Goal: Transaction & Acquisition: Book appointment/travel/reservation

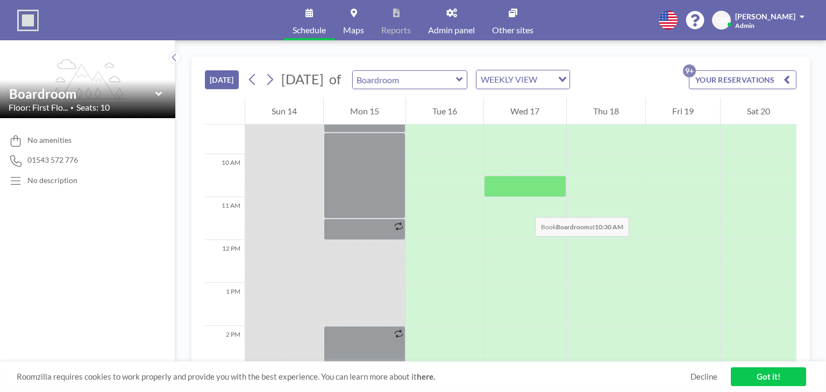
scroll to position [430, 0]
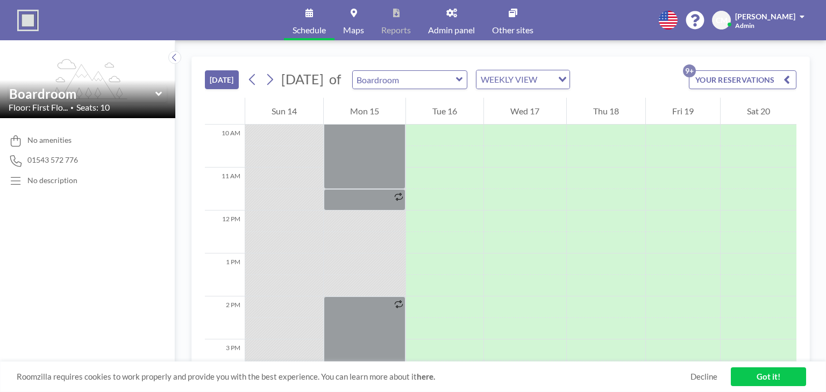
click at [770, 374] on link "Got it!" at bounding box center [767, 377] width 75 height 19
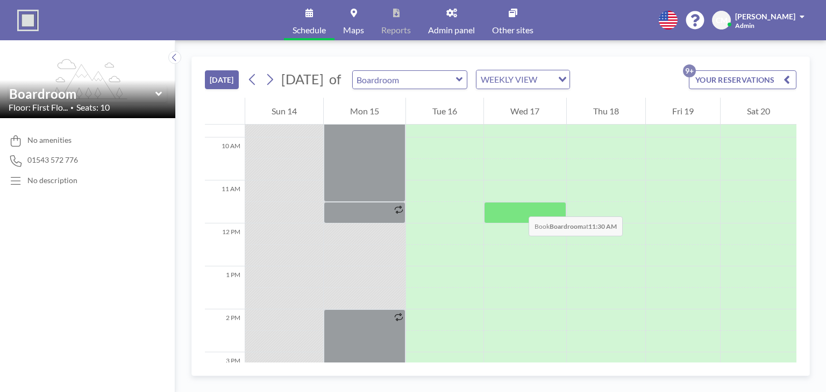
scroll to position [376, 0]
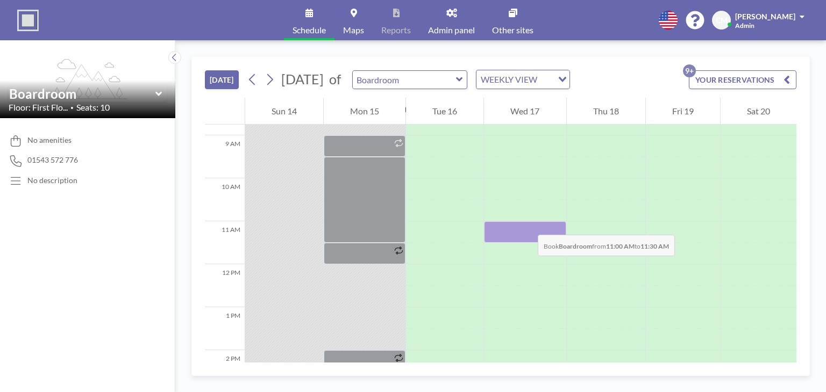
click at [527, 224] on div at bounding box center [525, 231] width 82 height 21
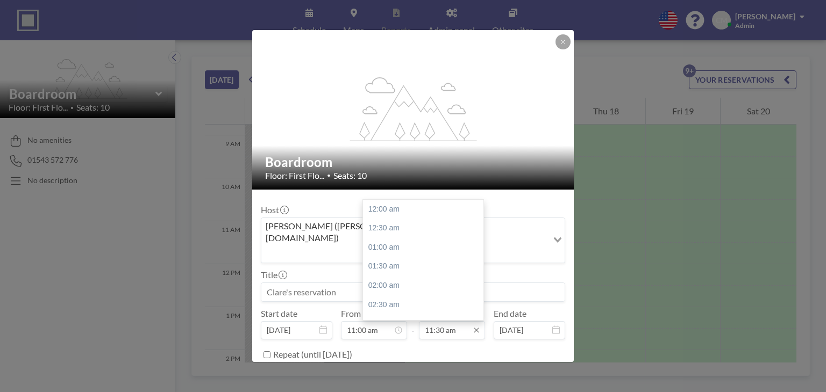
click at [454, 321] on input "11:30 am" at bounding box center [452, 330] width 66 height 18
click at [456, 219] on div "12:00 pm" at bounding box center [426, 228] width 126 height 19
type input "12:00 pm"
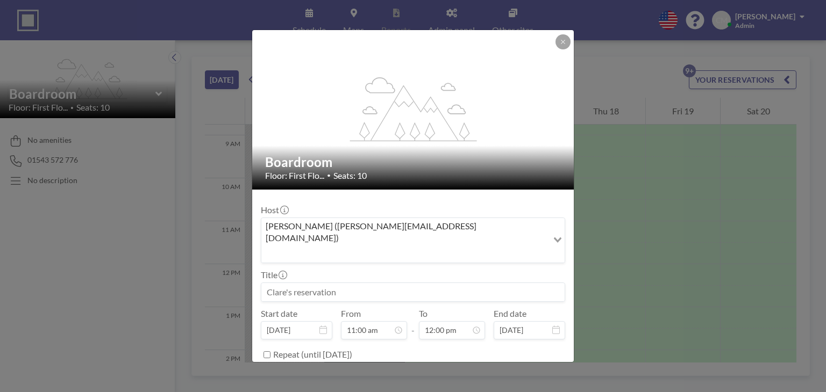
click at [517, 372] on button "BOOK NOW" at bounding box center [538, 381] width 54 height 19
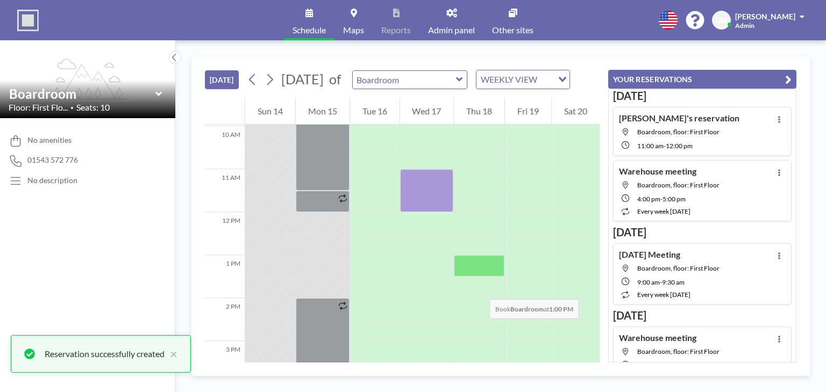
scroll to position [430, 0]
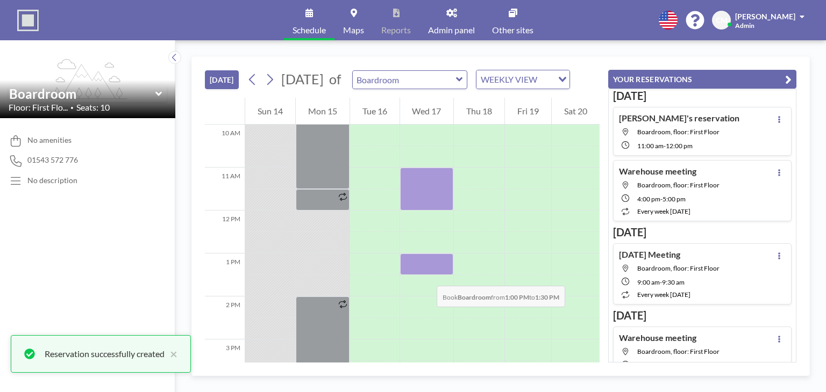
click at [426, 275] on div at bounding box center [427, 264] width 54 height 21
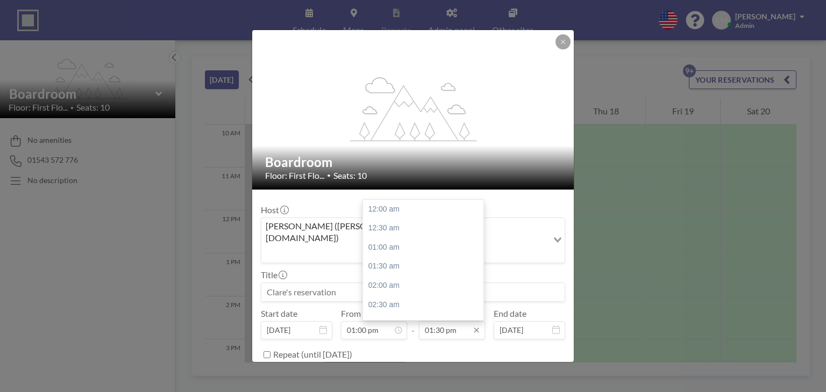
scroll to position [516, 0]
click at [458, 321] on input "01:30 pm" at bounding box center [452, 330] width 66 height 18
click at [537, 372] on button "BOOK NOW" at bounding box center [538, 381] width 54 height 19
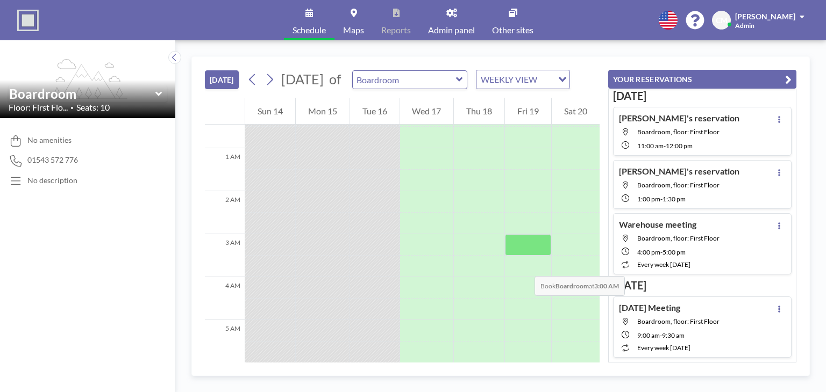
scroll to position [0, 0]
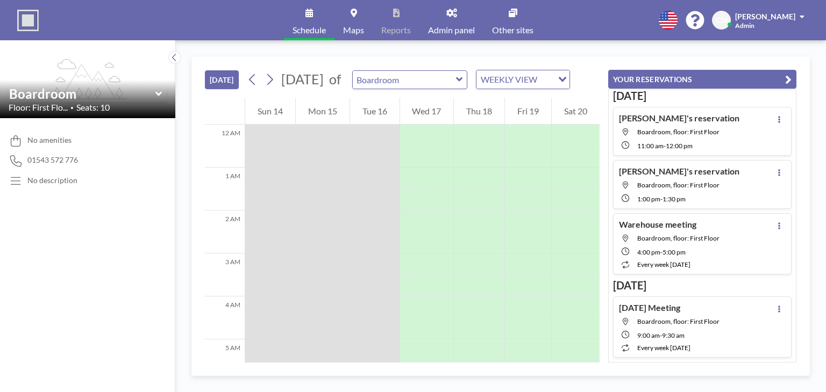
click at [302, 20] on link "Schedule" at bounding box center [309, 20] width 51 height 40
click at [439, 25] on span "To use reports, upgrade Roomzilla to Standard or Business plan" at bounding box center [418, 21] width 81 height 31
click at [494, 21] on link "Other sites" at bounding box center [512, 20] width 59 height 40
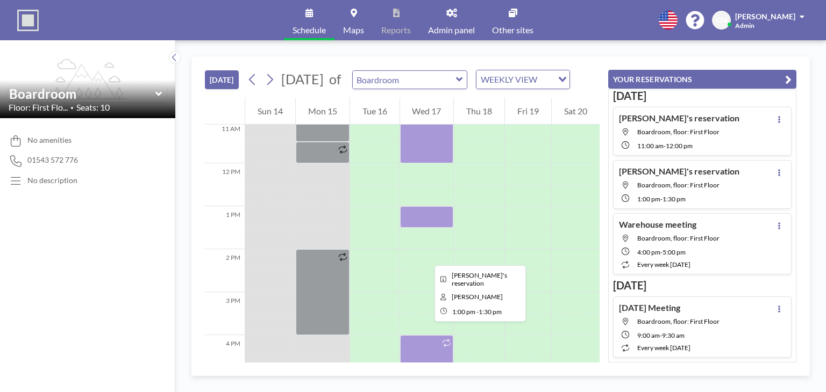
scroll to position [484, 0]
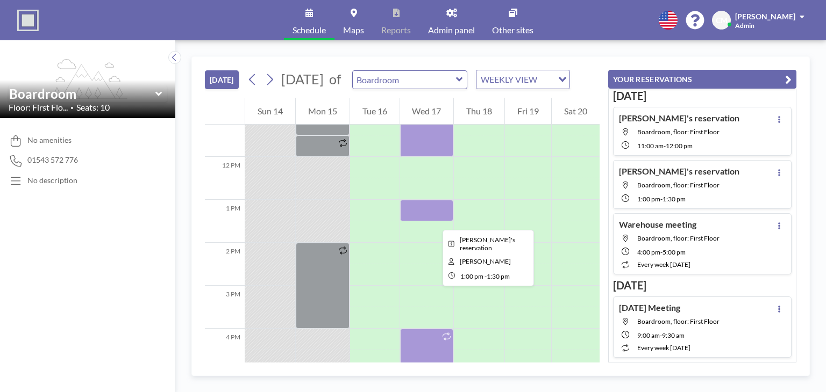
click at [434, 220] on div at bounding box center [427, 210] width 54 height 21
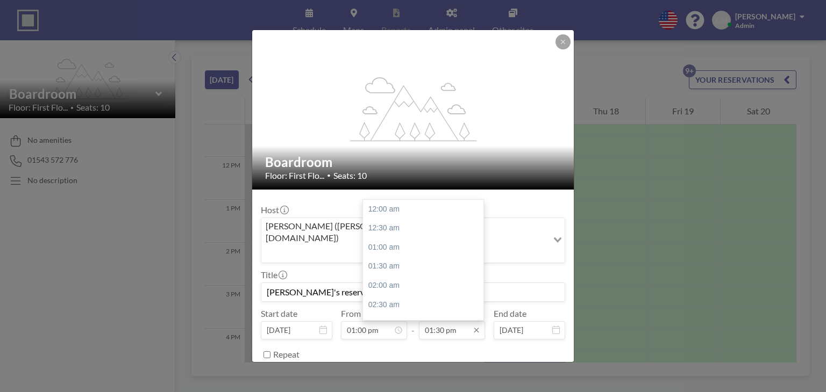
scroll to position [516, 0]
click at [448, 321] on input "01:30 pm" at bounding box center [452, 330] width 66 height 18
click at [399, 219] on div "02:00 pm" at bounding box center [426, 228] width 126 height 19
type input "02:00 pm"
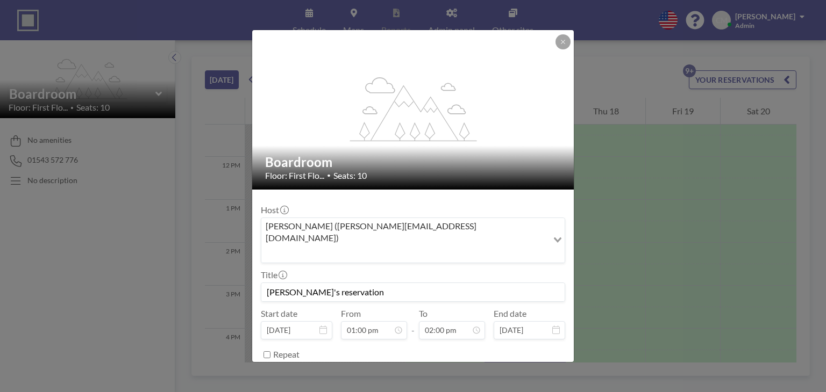
click at [532, 372] on button "SAVE CHANGES" at bounding box center [531, 381] width 68 height 19
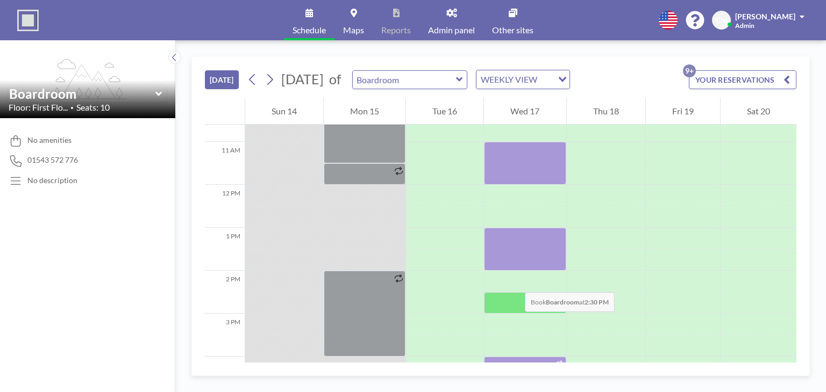
scroll to position [484, 0]
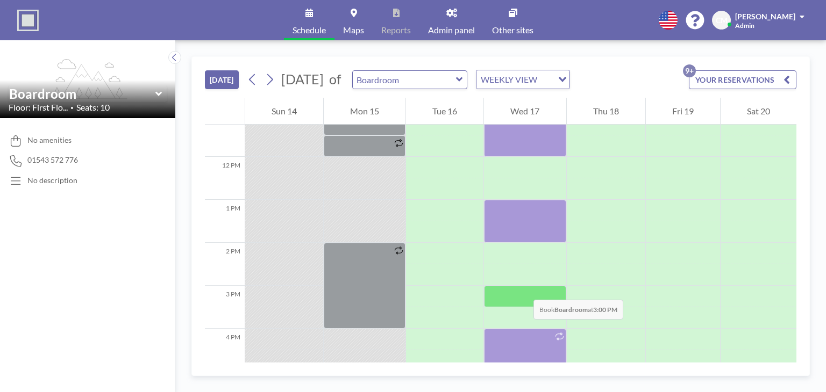
click at [522, 289] on div at bounding box center [525, 296] width 82 height 21
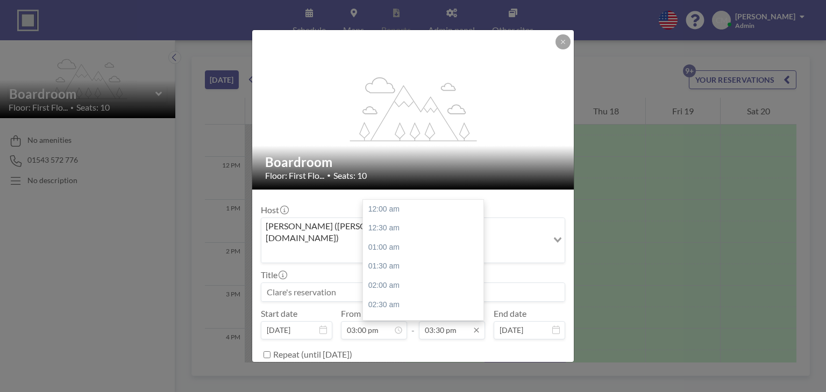
scroll to position [593, 0]
click at [407, 219] on div "04:00 pm" at bounding box center [426, 228] width 126 height 19
type input "04:00 pm"
click at [529, 372] on button "BOOK NOW" at bounding box center [538, 381] width 54 height 19
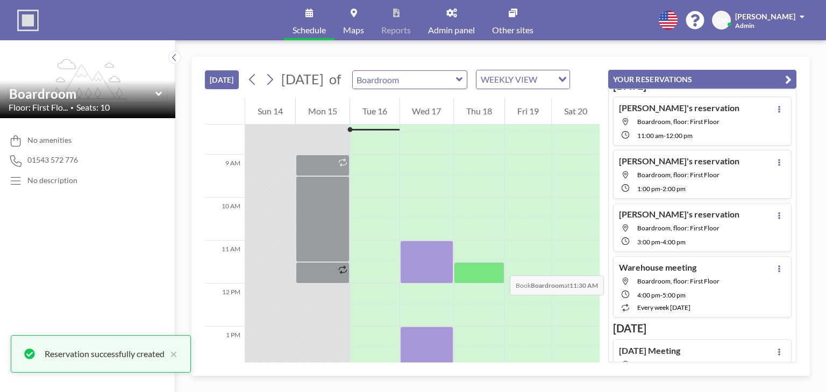
scroll to position [484, 0]
